Goal: Task Accomplishment & Management: Manage account settings

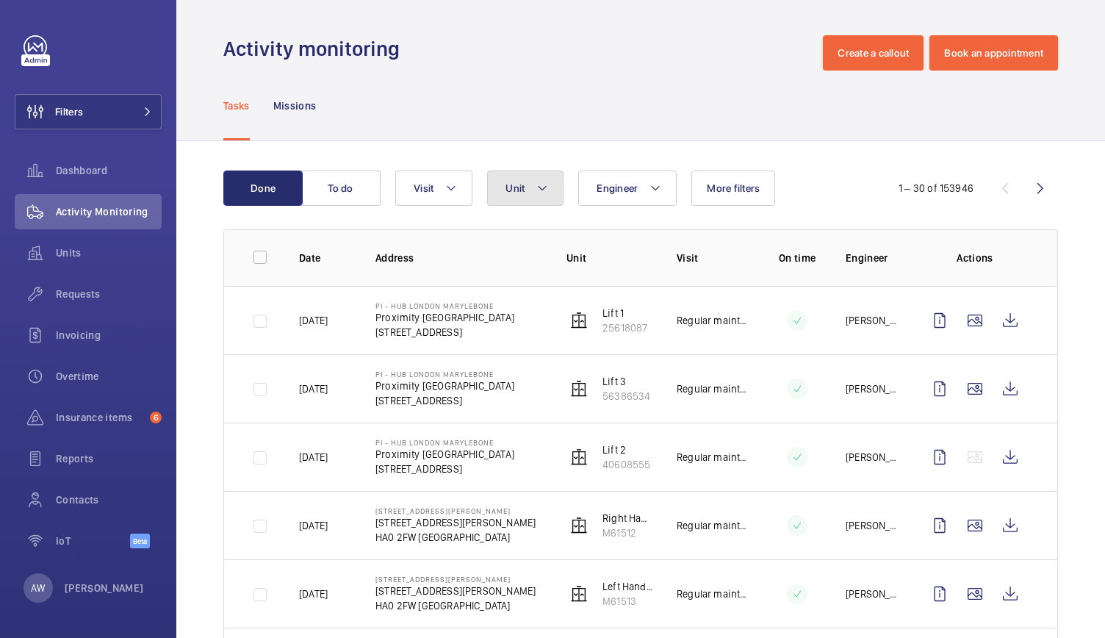
click at [515, 189] on span "Unit" at bounding box center [514, 188] width 19 height 12
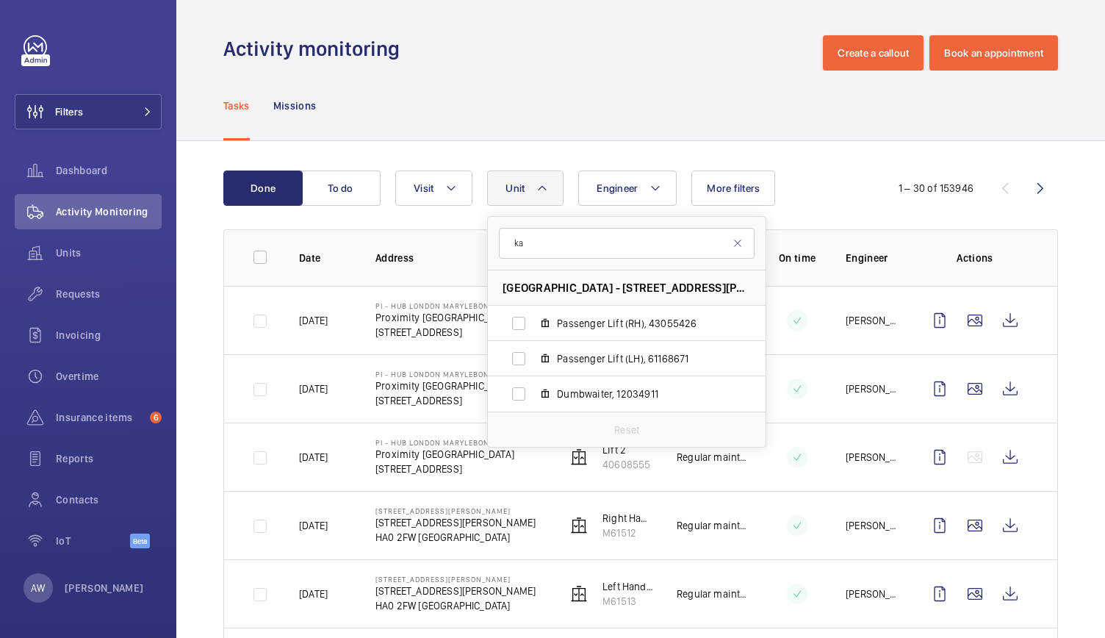
type input "k"
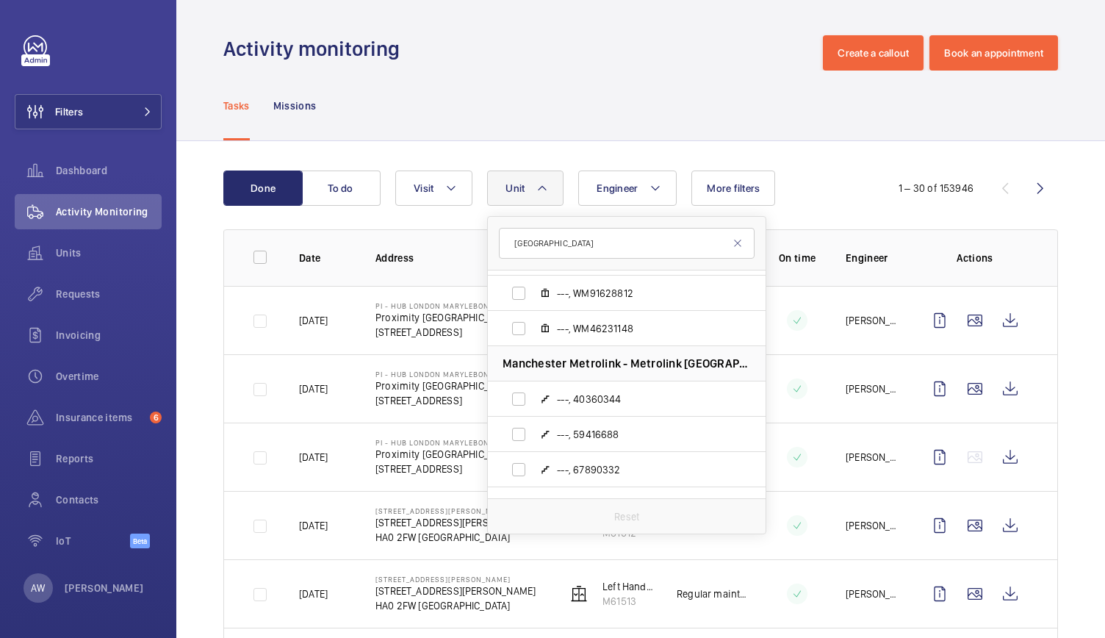
scroll to position [3369, 0]
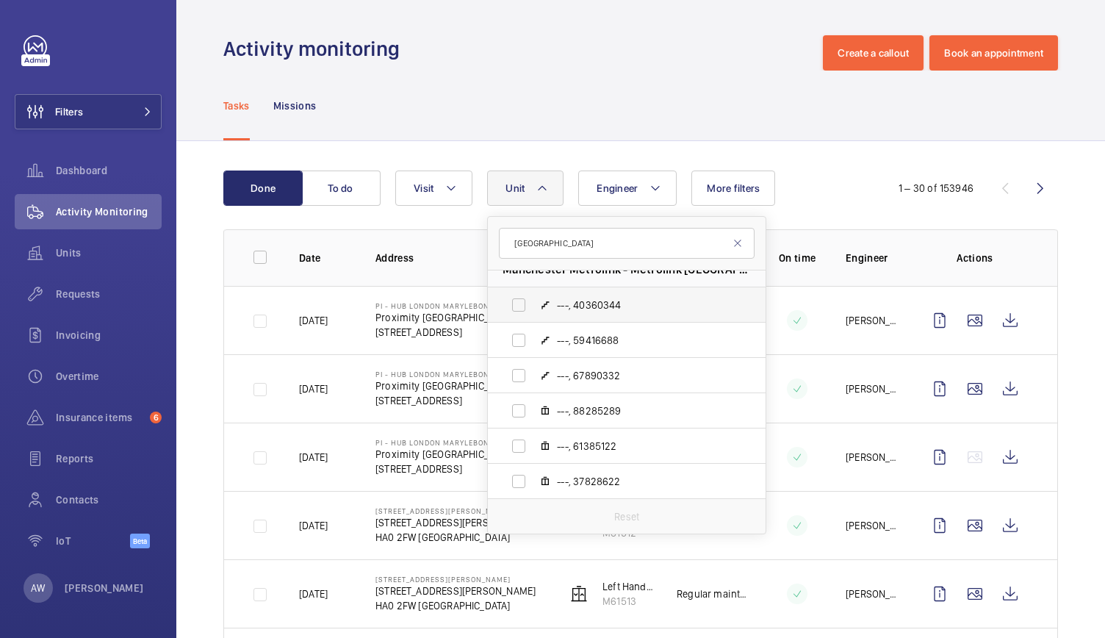
type input "[GEOGRAPHIC_DATA]"
click at [591, 305] on span "---, 40360344" at bounding box center [642, 305] width 170 height 15
click at [533, 305] on input "---, 40360344" at bounding box center [518, 304] width 29 height 29
checkbox input "true"
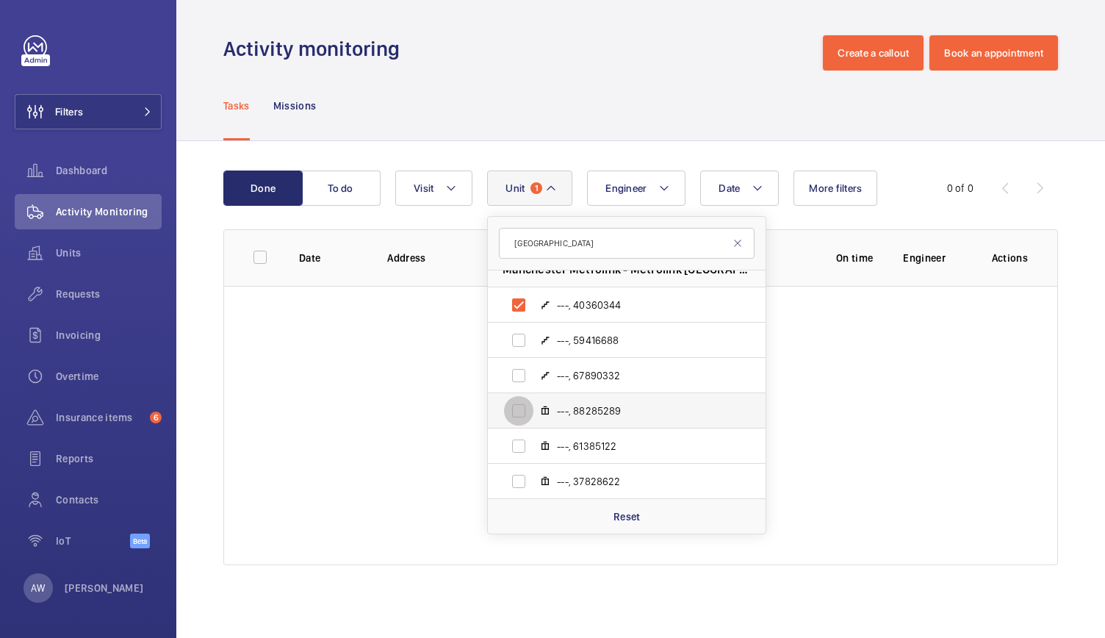
click at [519, 410] on input "---, 88285289" at bounding box center [518, 410] width 29 height 29
checkbox input "true"
click at [519, 442] on input "---, 61385122" at bounding box center [518, 445] width 29 height 29
checkbox input "true"
click at [519, 477] on input "---, 37828622" at bounding box center [518, 481] width 29 height 29
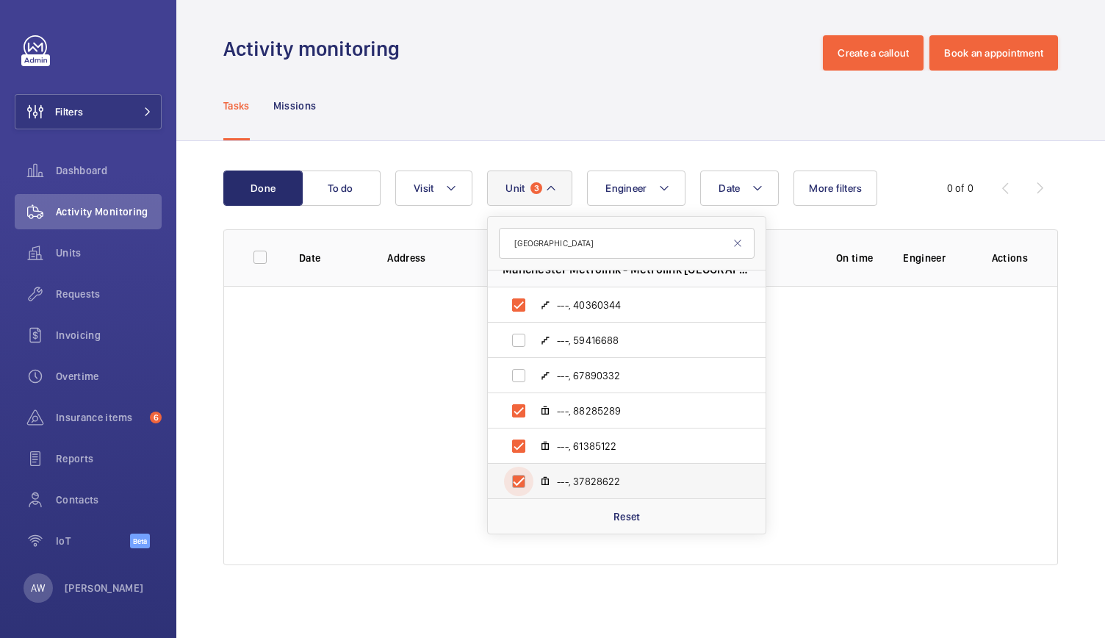
checkbox input "true"
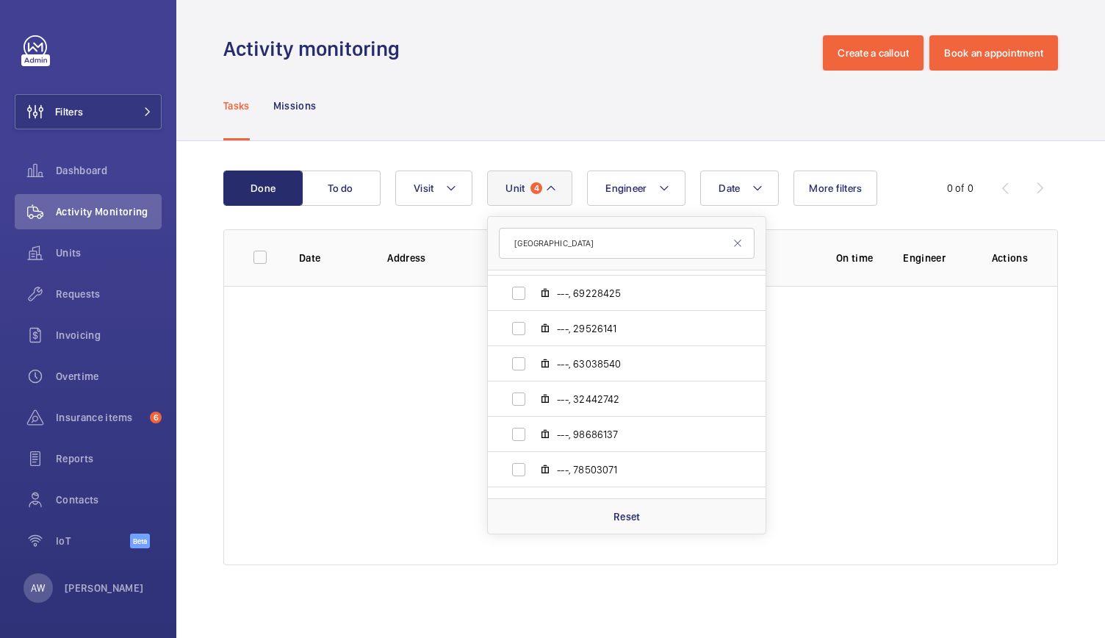
scroll to position [3704, 0]
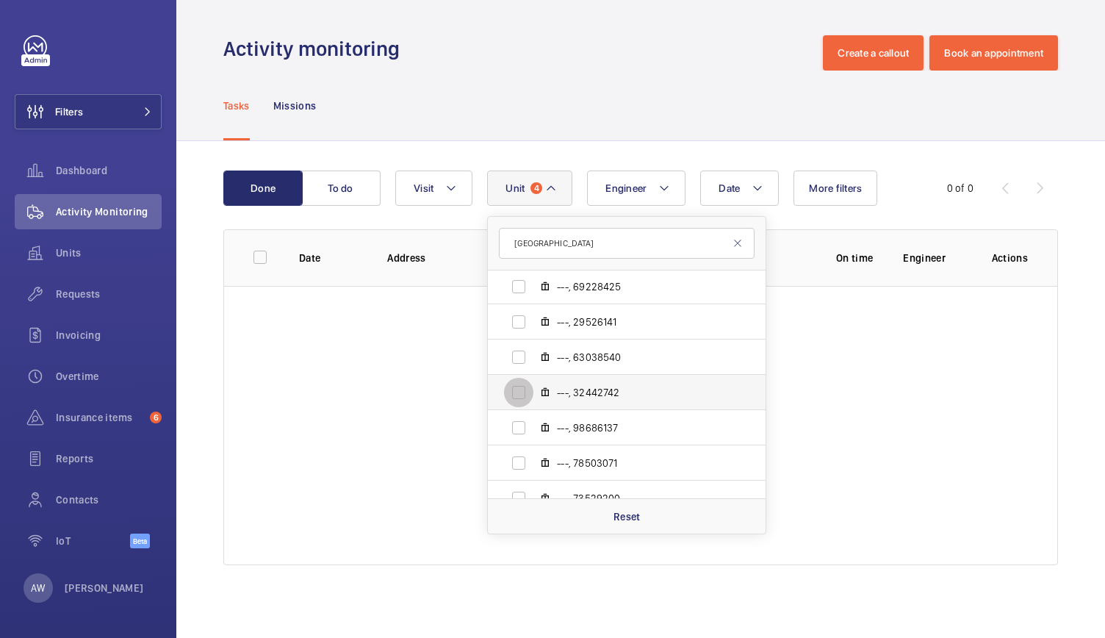
click at [515, 388] on input "---, 32442742" at bounding box center [518, 392] width 29 height 29
checkbox input "true"
click at [522, 339] on label "---, 63038540" at bounding box center [615, 356] width 254 height 35
click at [522, 342] on input "---, 63038540" at bounding box center [518, 356] width 29 height 29
checkbox input "true"
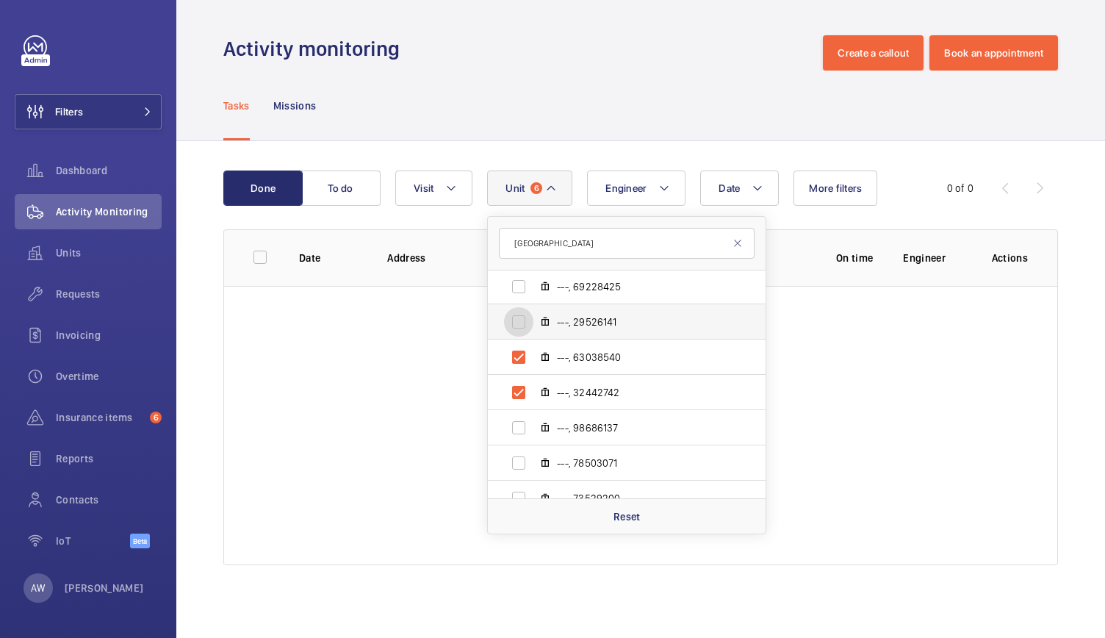
click at [521, 326] on input "---, 29526141" at bounding box center [518, 321] width 29 height 29
checkbox input "true"
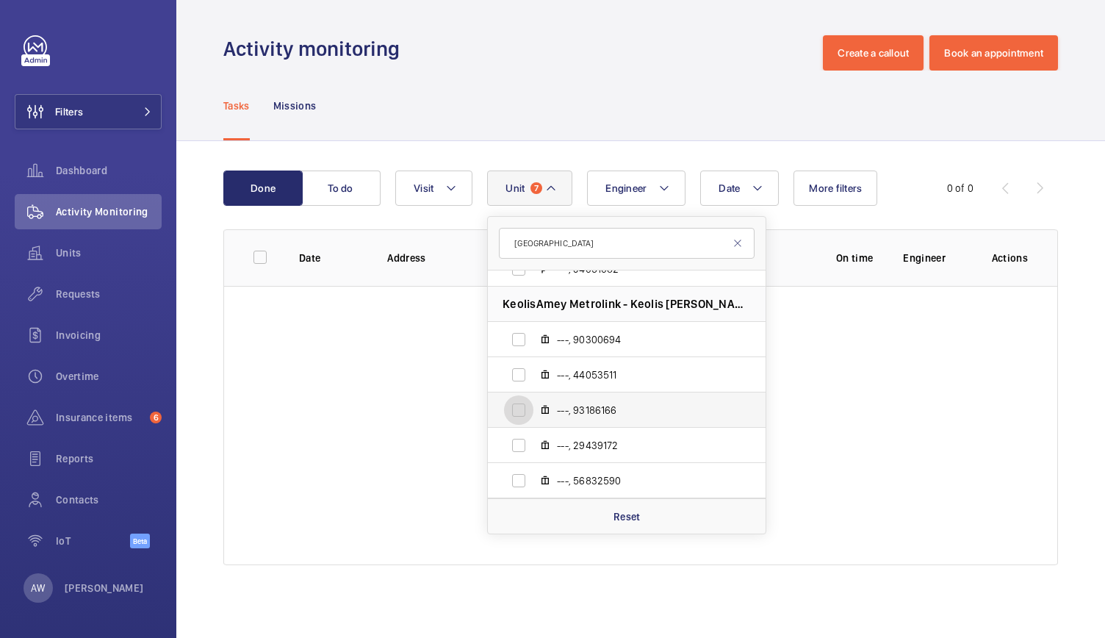
click at [522, 403] on input "---, 93186166" at bounding box center [518, 409] width 29 height 29
checkbox input "true"
click at [519, 374] on input "---, 44053511" at bounding box center [518, 374] width 29 height 29
checkbox input "true"
click at [517, 461] on label "---, 29439172" at bounding box center [615, 445] width 254 height 35
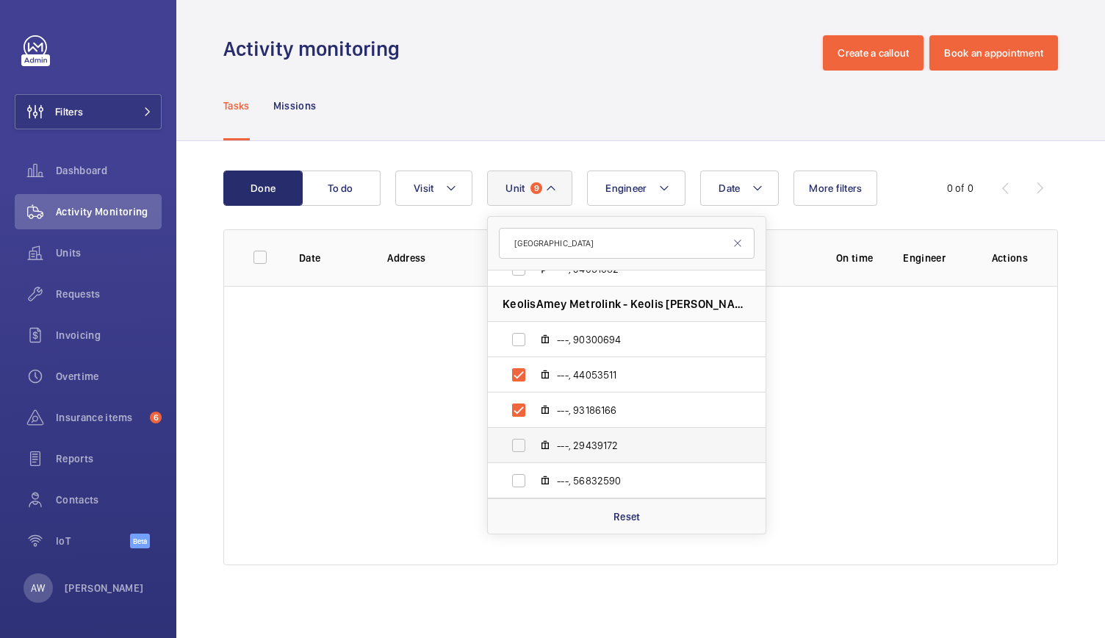
click at [517, 460] on input "---, 29439172" at bounding box center [518, 445] width 29 height 29
checkbox input "true"
click at [517, 475] on input "---, 56832590" at bounding box center [518, 480] width 29 height 29
checkbox input "true"
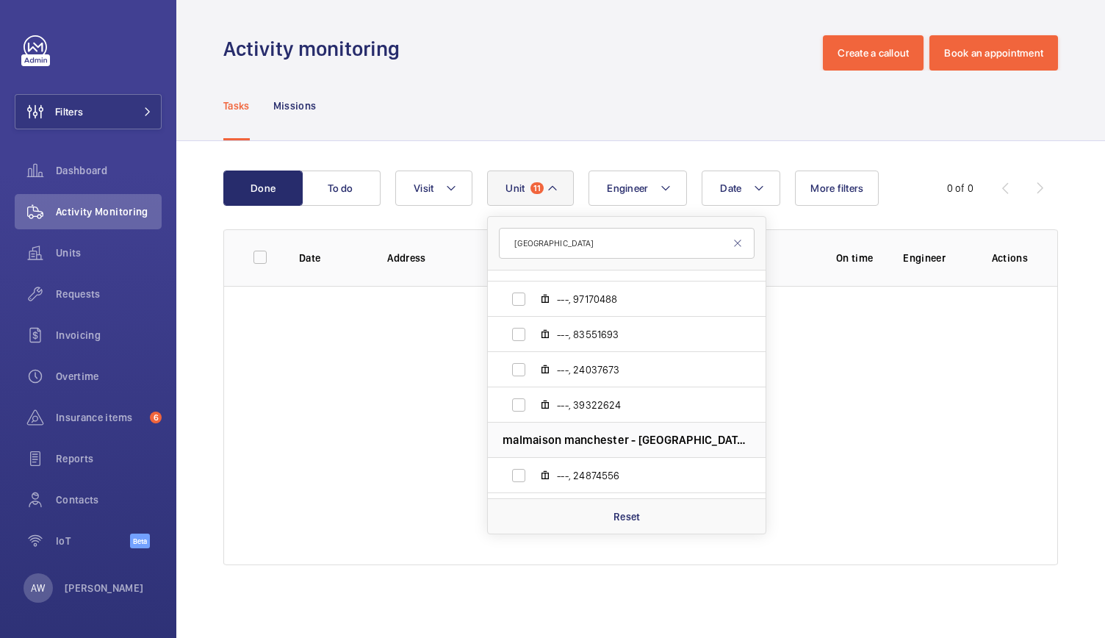
scroll to position [12875, 0]
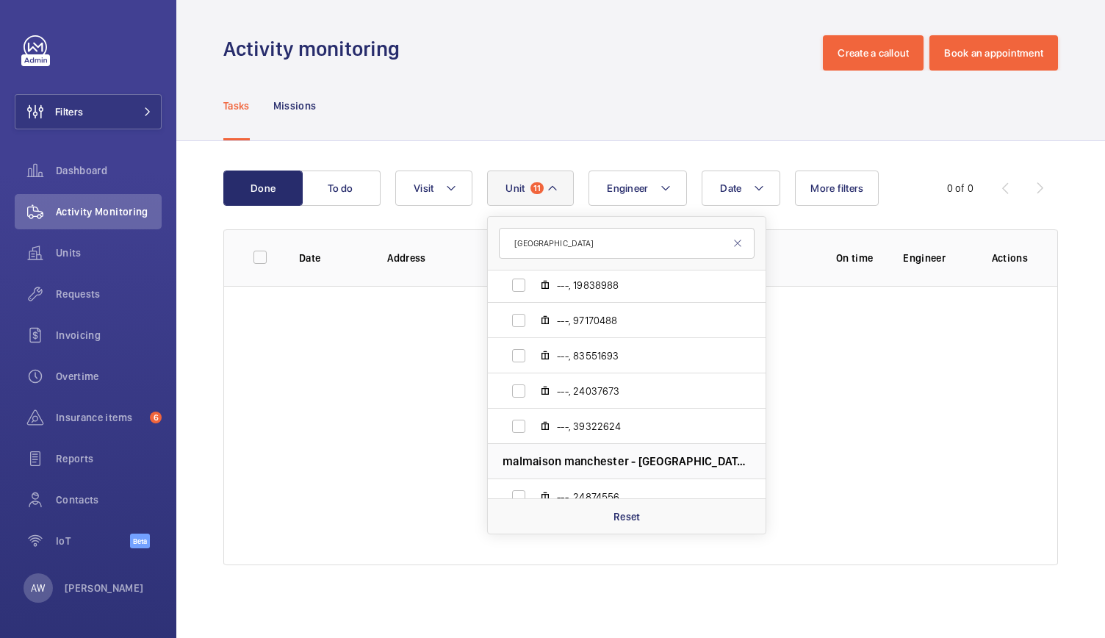
click at [823, 475] on wm-front-table-empty-state "No task found" at bounding box center [640, 425] width 833 height 279
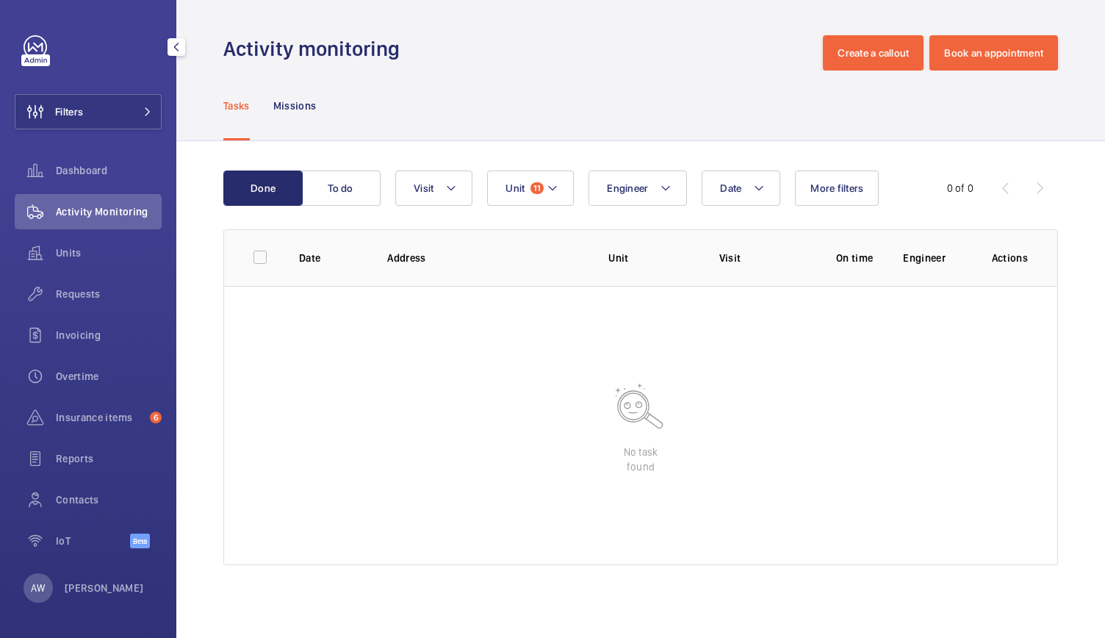
click at [121, 211] on span "Activity Monitoring" at bounding box center [109, 211] width 106 height 15
click at [523, 186] on span "Unit" at bounding box center [514, 188] width 19 height 12
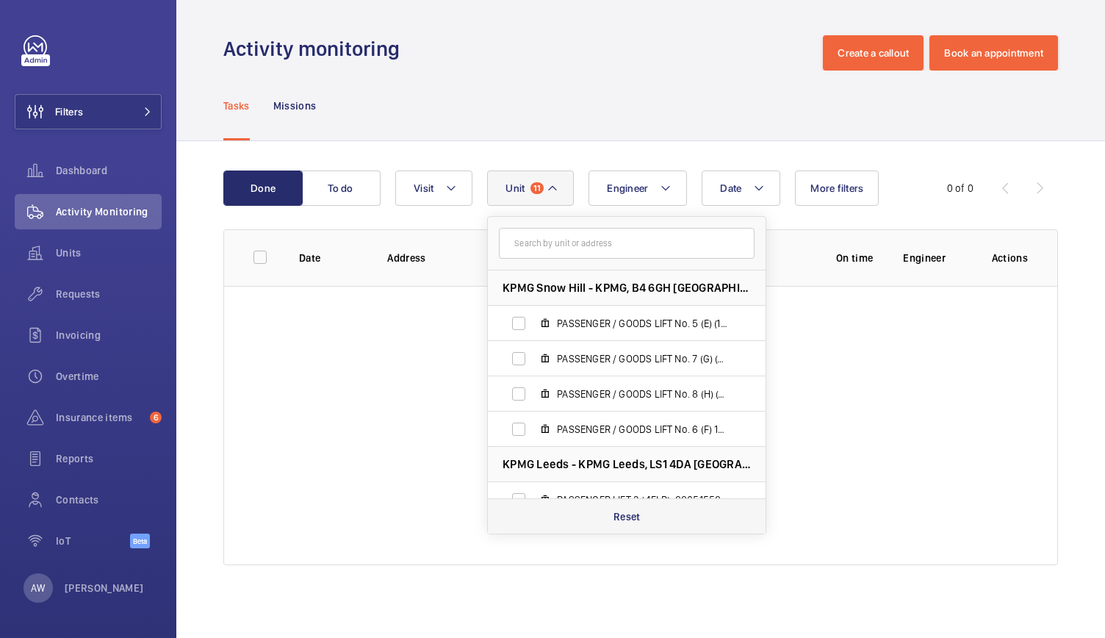
click at [629, 517] on p "Reset" at bounding box center [626, 516] width 27 height 15
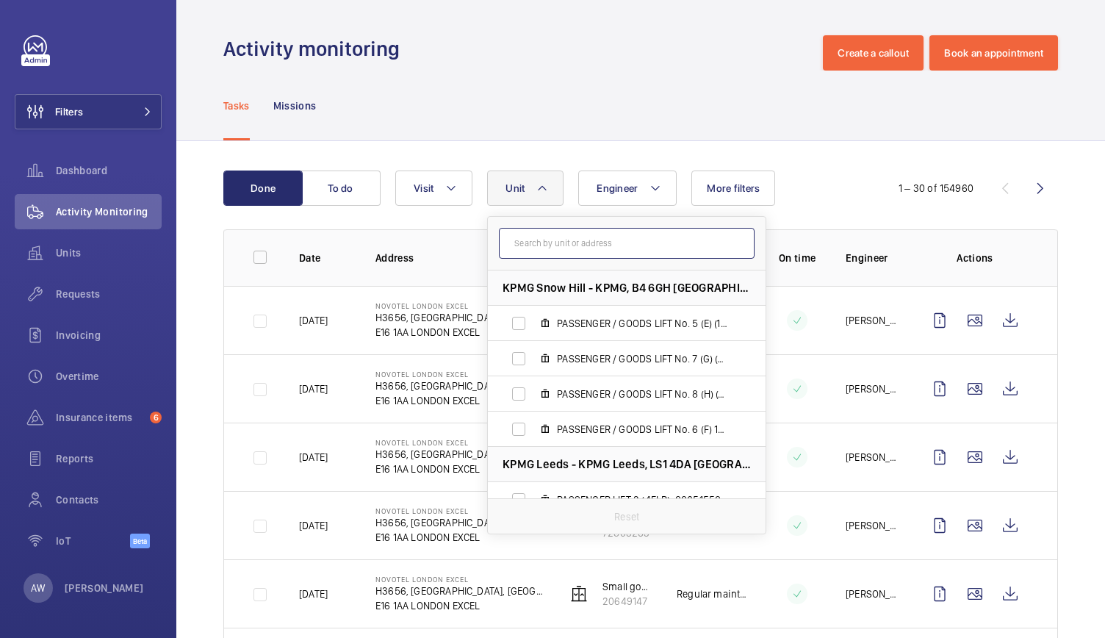
click at [530, 240] on input "text" at bounding box center [627, 243] width 256 height 31
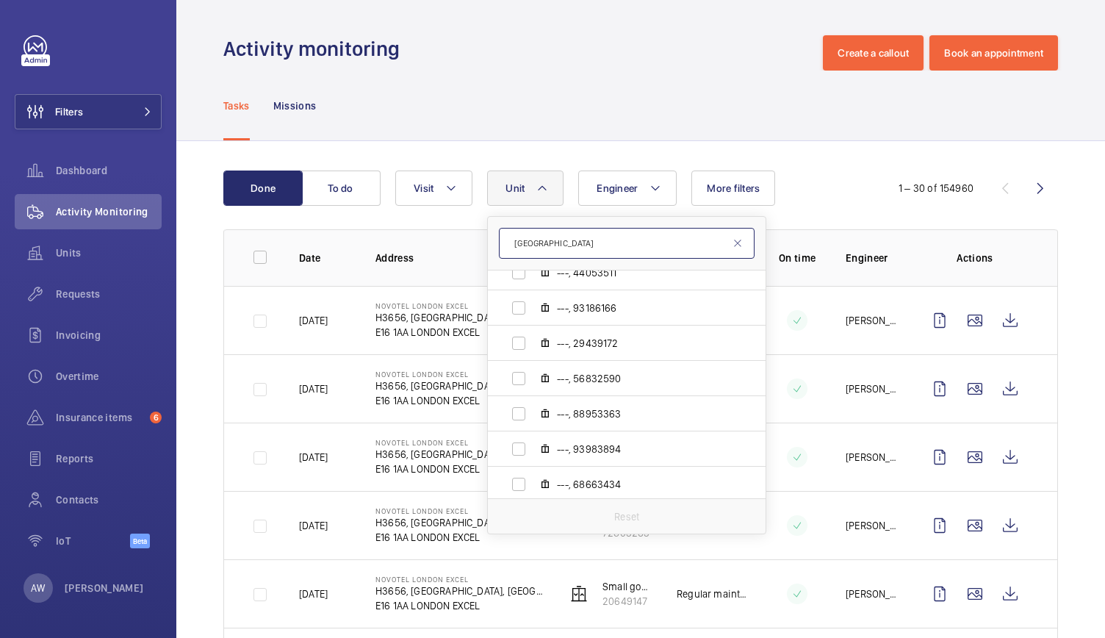
scroll to position [4706, 0]
type input "[GEOGRAPHIC_DATA]"
click at [519, 381] on input "---, 56832590" at bounding box center [518, 377] width 29 height 29
checkbox input "true"
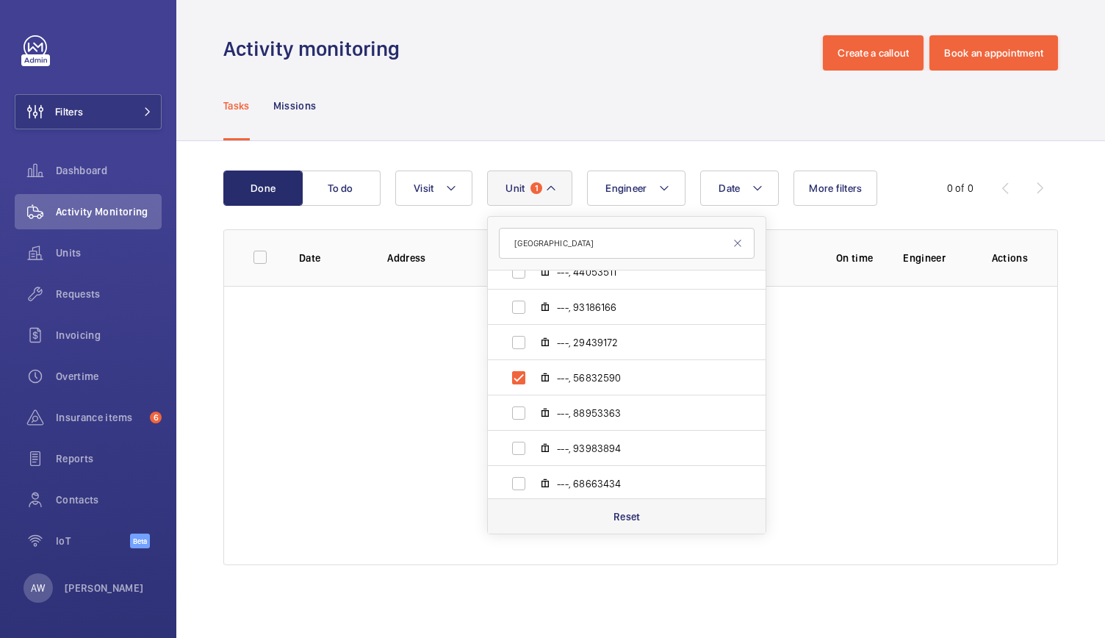
click at [635, 521] on p "Reset" at bounding box center [626, 516] width 27 height 15
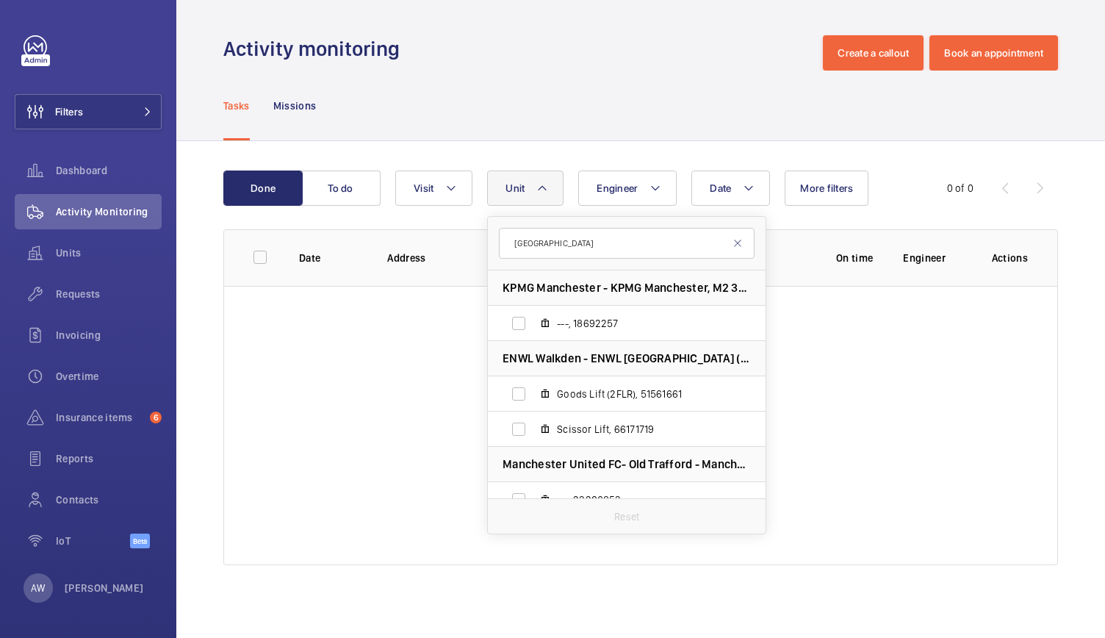
click at [417, 395] on div at bounding box center [640, 425] width 833 height 279
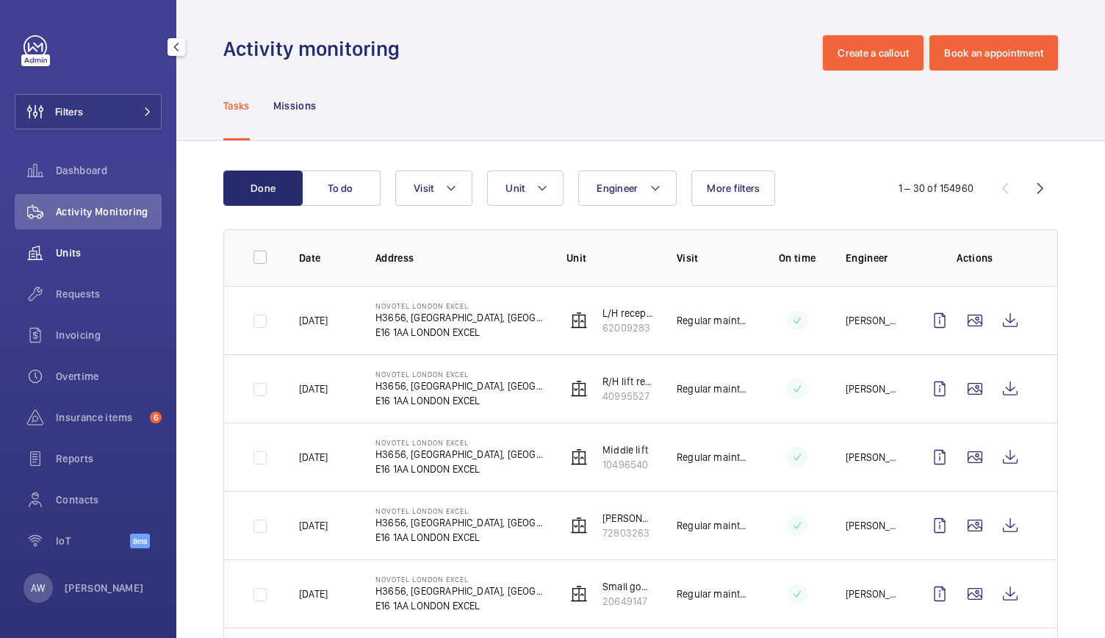
click at [76, 246] on span "Units" at bounding box center [109, 252] width 106 height 15
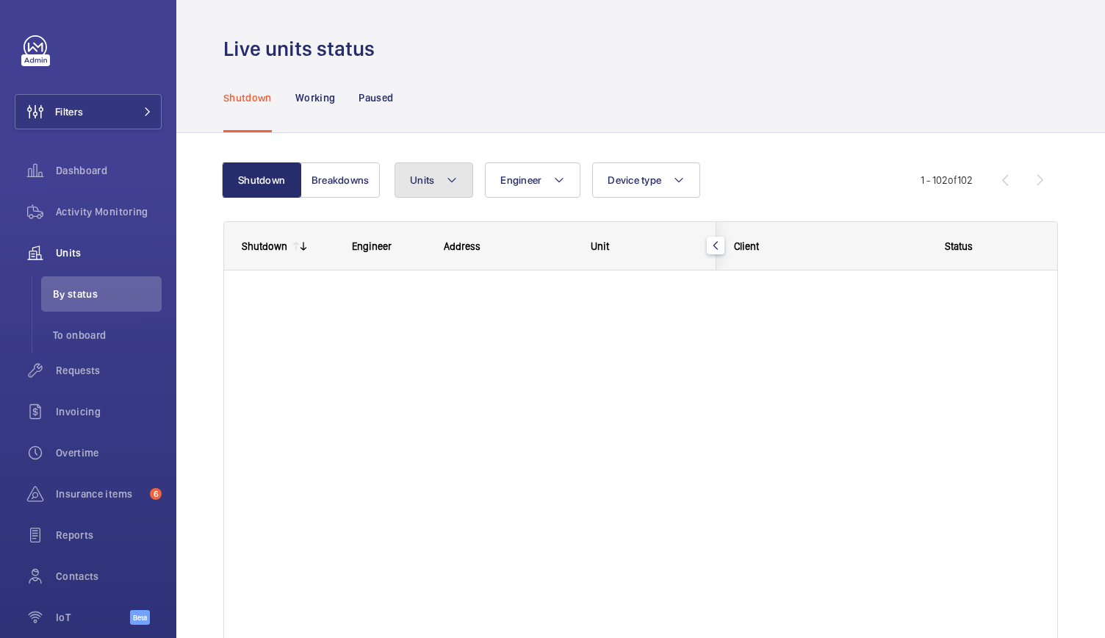
click at [439, 184] on button "Units" at bounding box center [434, 179] width 79 height 35
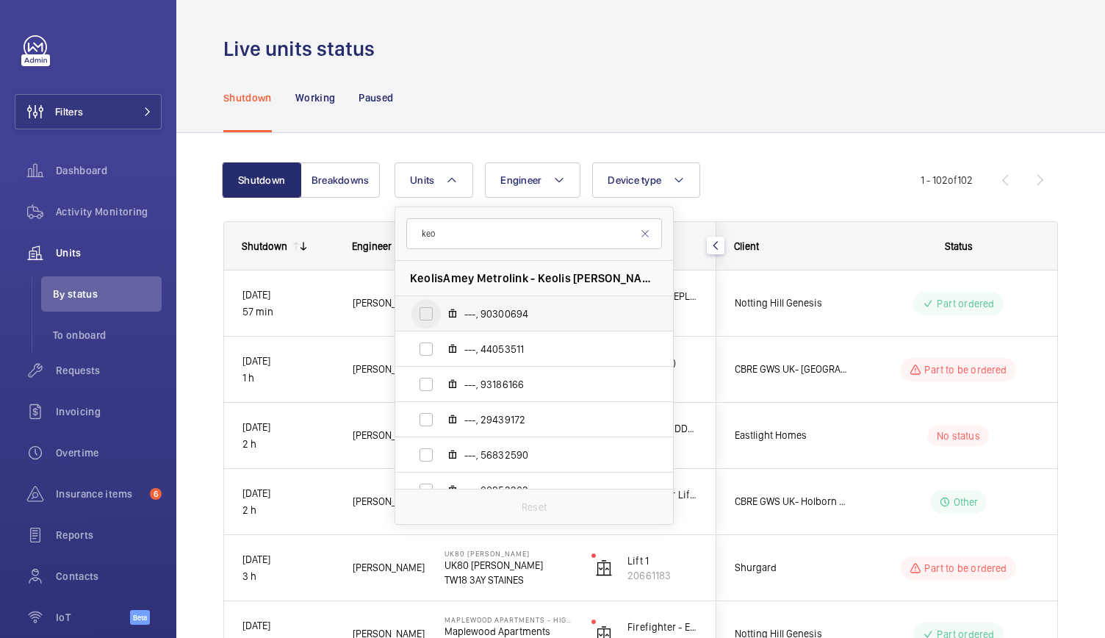
type input "keo"
click at [429, 315] on input "---, 90300694" at bounding box center [425, 313] width 29 height 29
checkbox input "true"
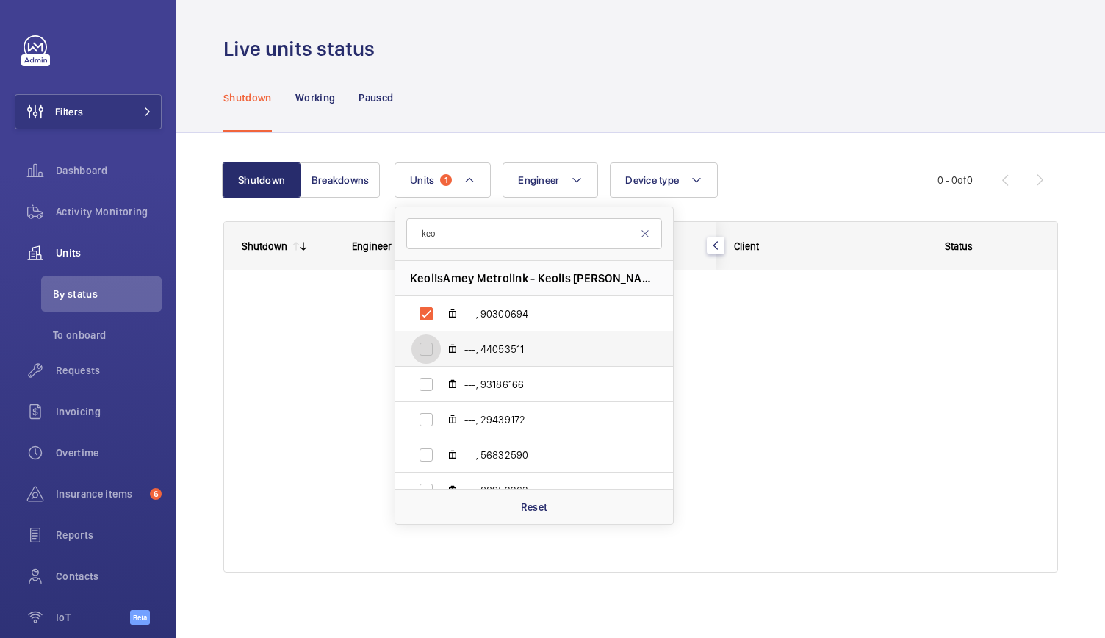
click at [425, 345] on input "---, 44053511" at bounding box center [425, 348] width 29 height 29
checkbox input "true"
click at [425, 381] on input "---, 93186166" at bounding box center [425, 384] width 29 height 29
checkbox input "true"
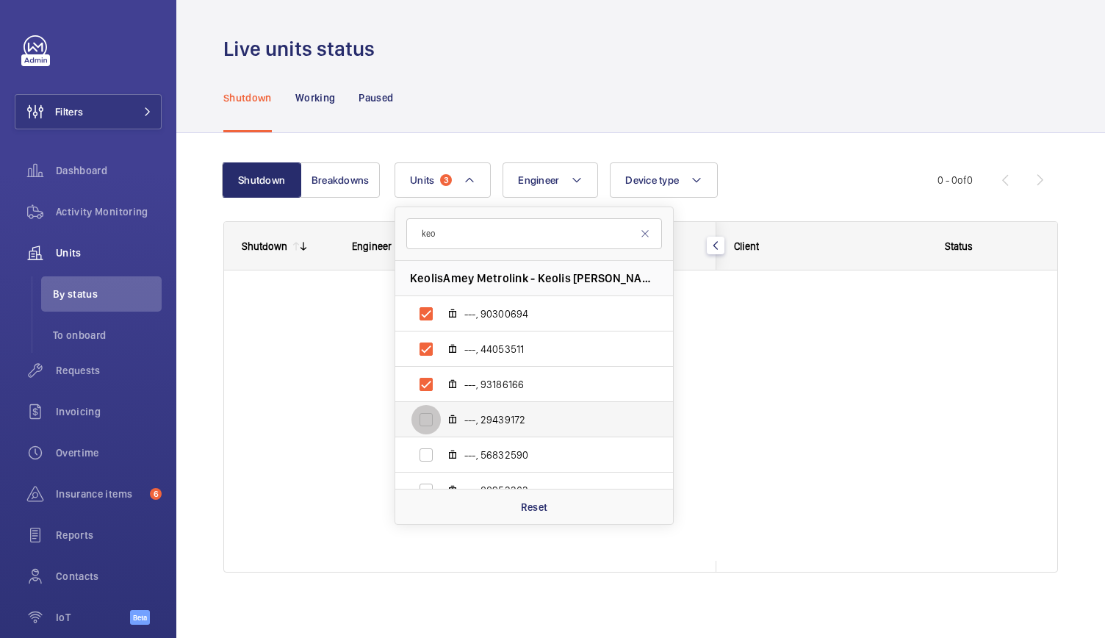
click at [426, 418] on input "---, 29439172" at bounding box center [425, 419] width 29 height 29
checkbox input "true"
click at [425, 450] on input "---, 56832590" at bounding box center [425, 454] width 29 height 29
checkbox input "true"
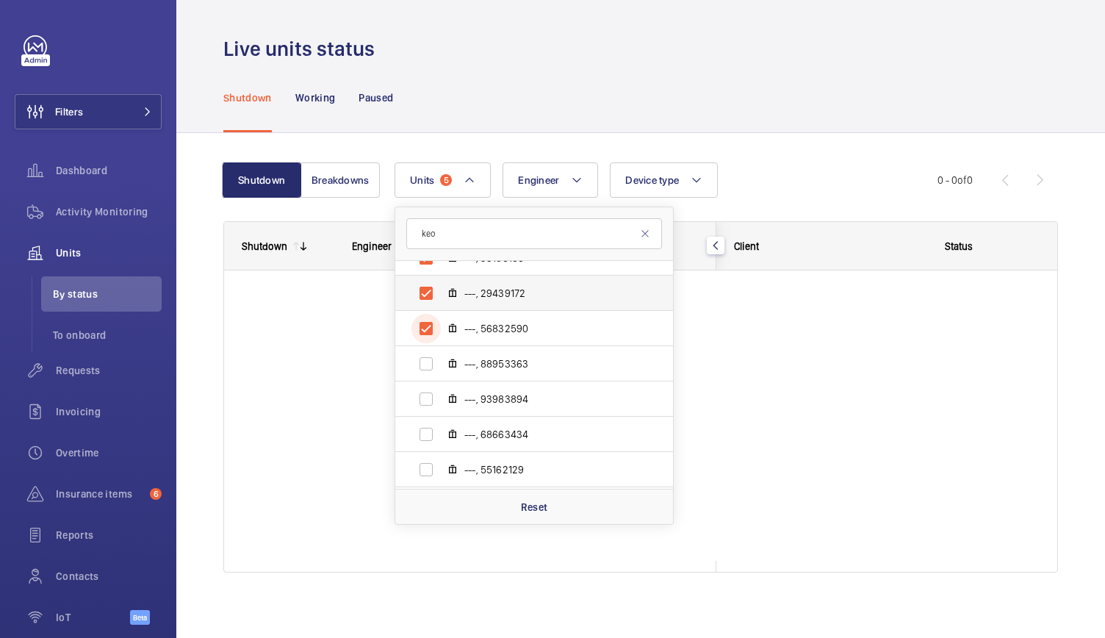
scroll to position [134, 0]
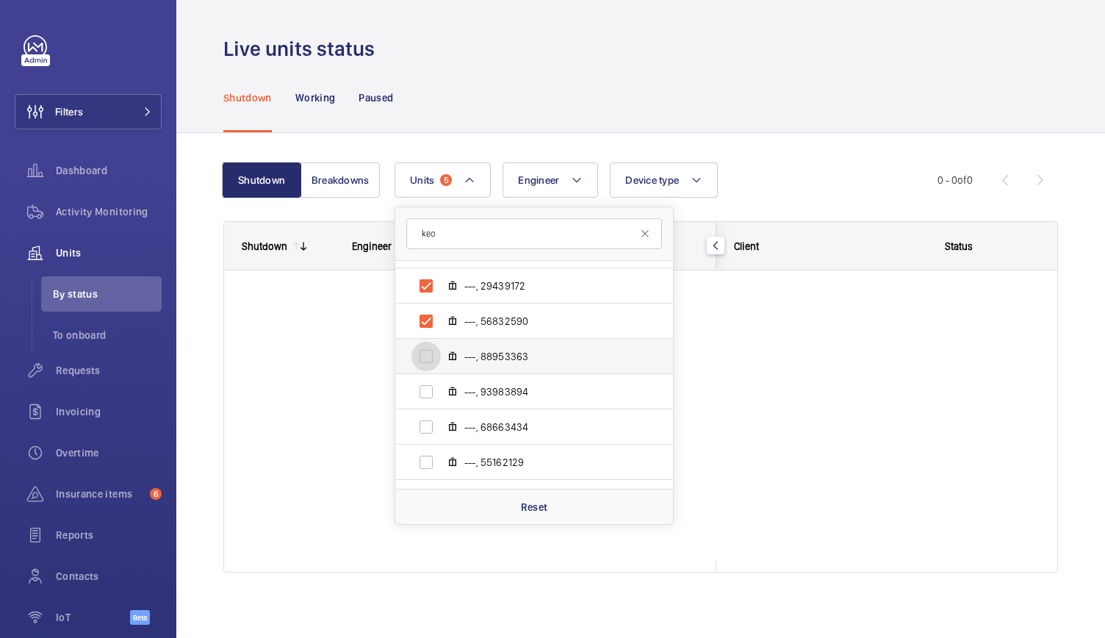
click at [426, 356] on input "---, 88953363" at bounding box center [425, 356] width 29 height 29
checkbox input "true"
click at [426, 388] on input "---, 93983894" at bounding box center [425, 391] width 29 height 29
checkbox input "true"
click at [424, 428] on input "---, 68663434" at bounding box center [425, 426] width 29 height 29
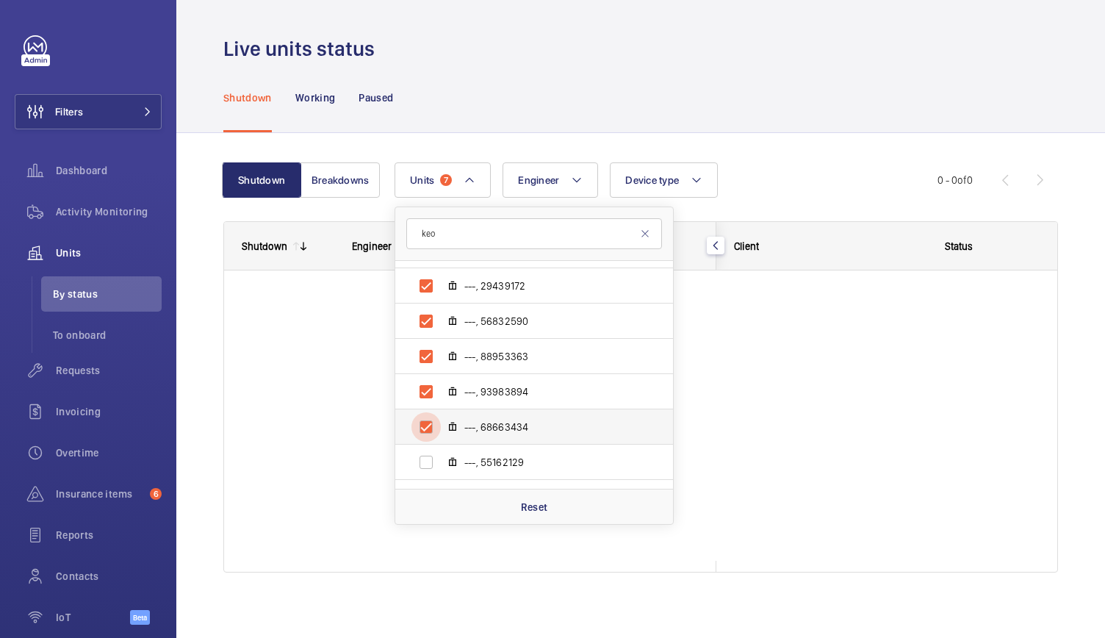
checkbox input "true"
click at [424, 469] on input "---, 55162129" at bounding box center [425, 461] width 29 height 29
checkbox input "true"
click at [84, 342] on span "To onboard" at bounding box center [107, 335] width 109 height 15
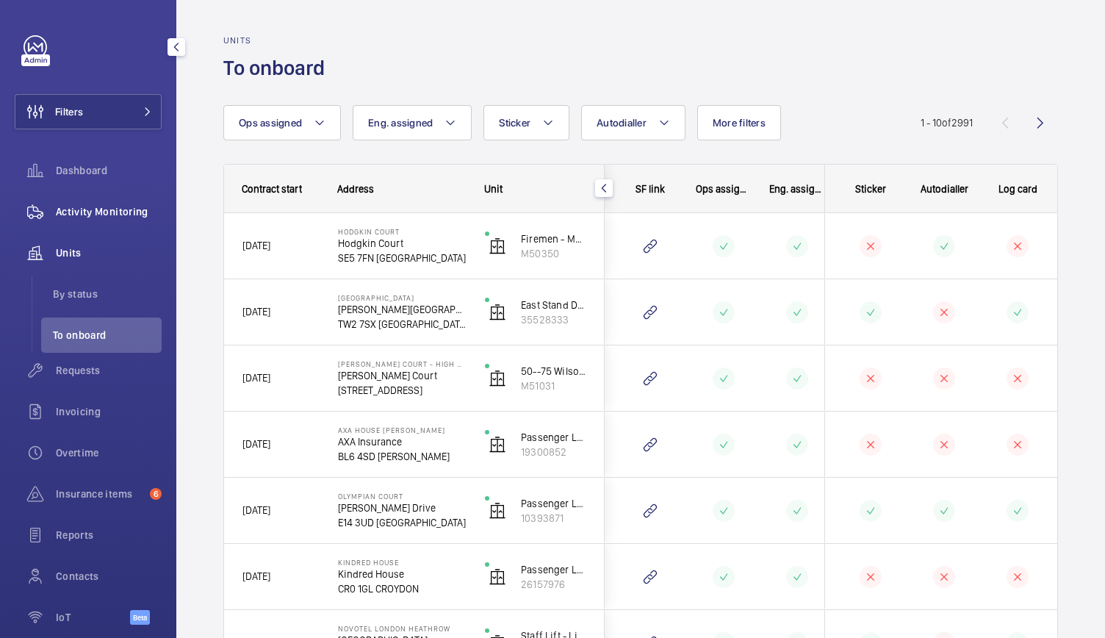
click at [77, 216] on span "Activity Monitoring" at bounding box center [109, 211] width 106 height 15
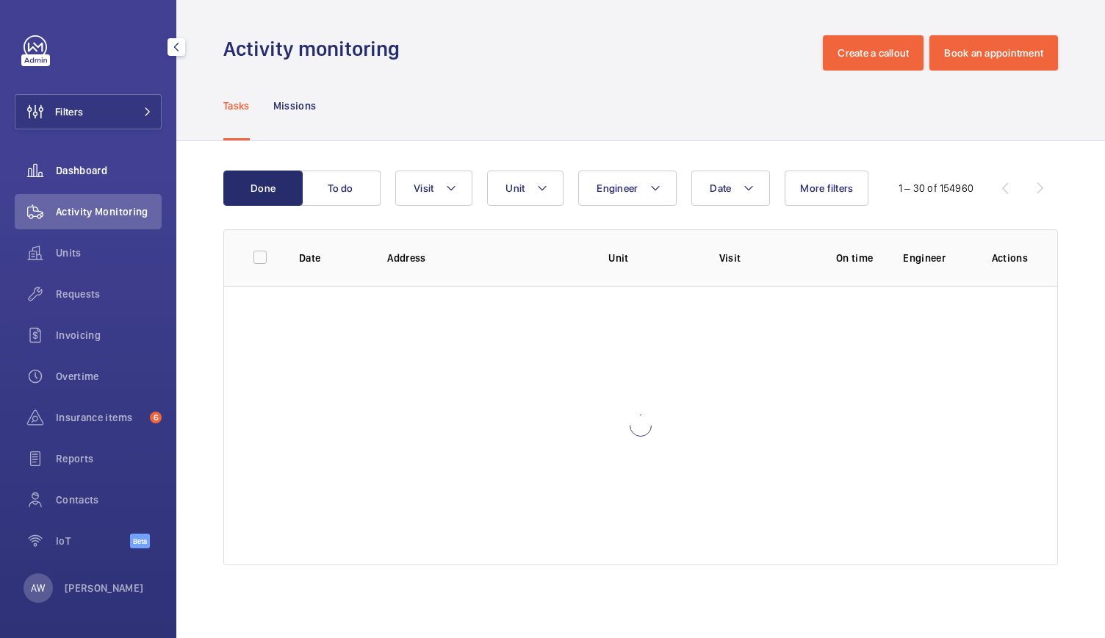
click at [77, 176] on span "Dashboard" at bounding box center [109, 170] width 106 height 15
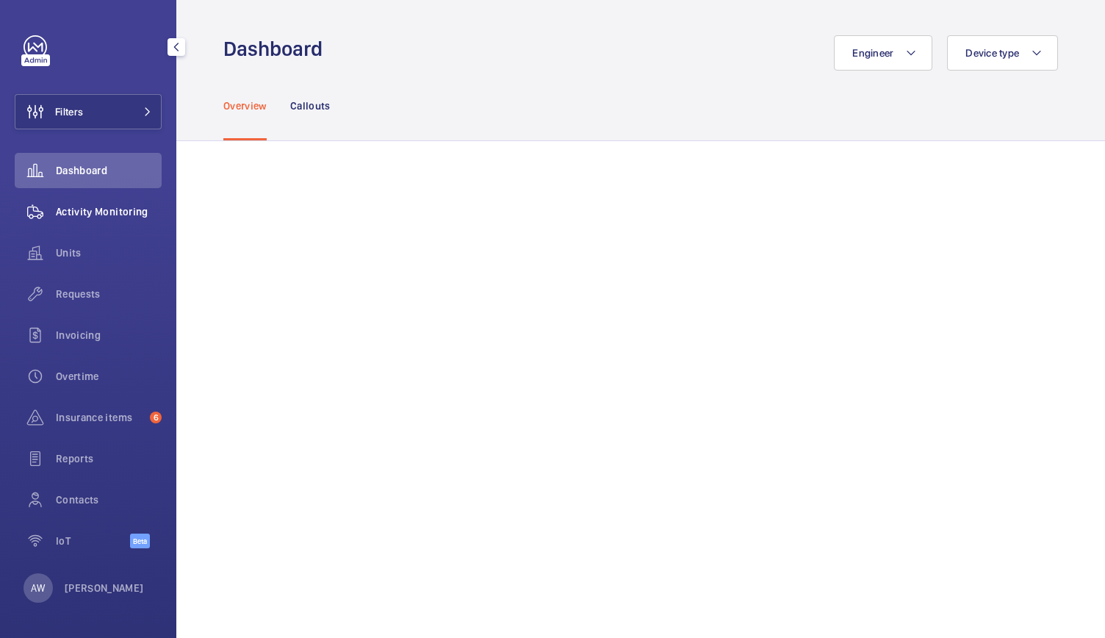
click at [105, 206] on span "Activity Monitoring" at bounding box center [109, 211] width 106 height 15
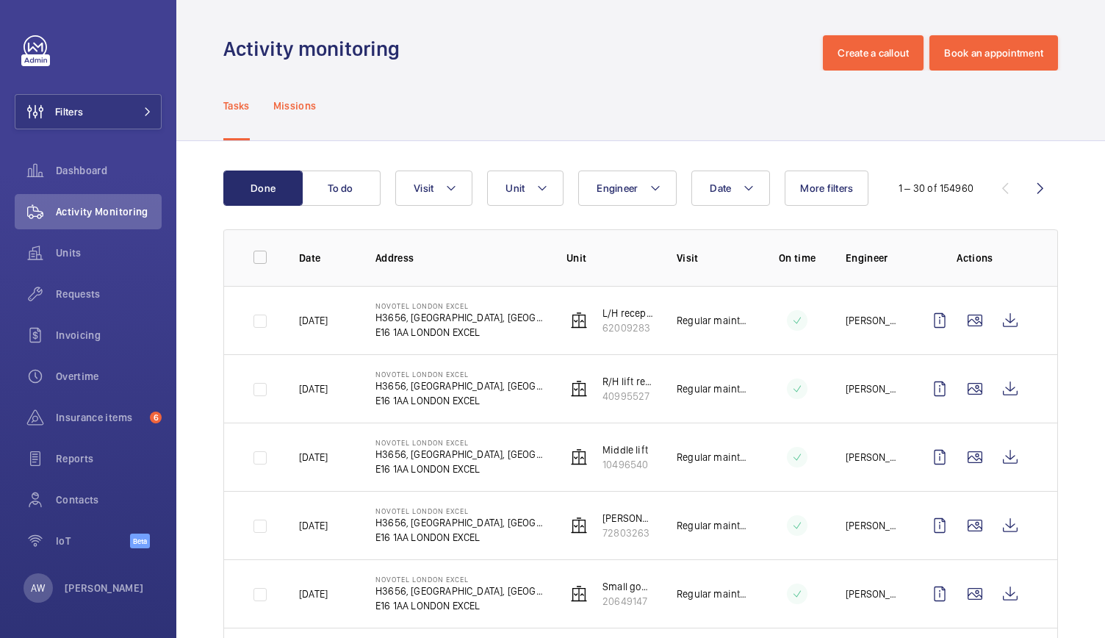
click at [295, 103] on p "Missions" at bounding box center [294, 105] width 43 height 15
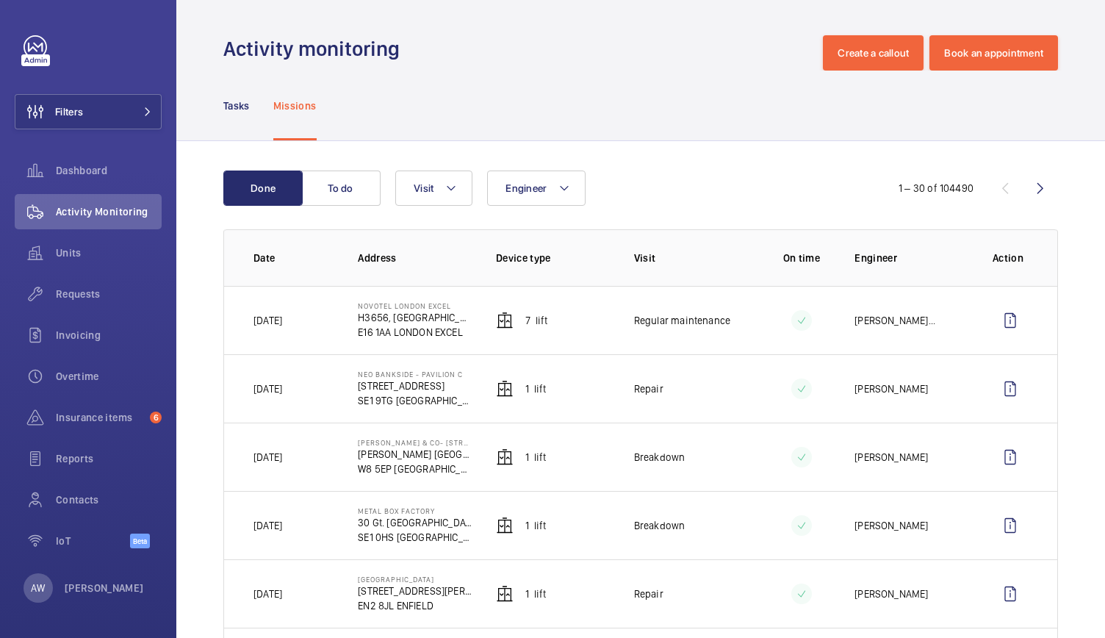
click at [254, 104] on nav "Tasks Missions" at bounding box center [269, 106] width 93 height 70
click at [242, 104] on p "Tasks" at bounding box center [236, 105] width 26 height 15
